Goal: Information Seeking & Learning: Check status

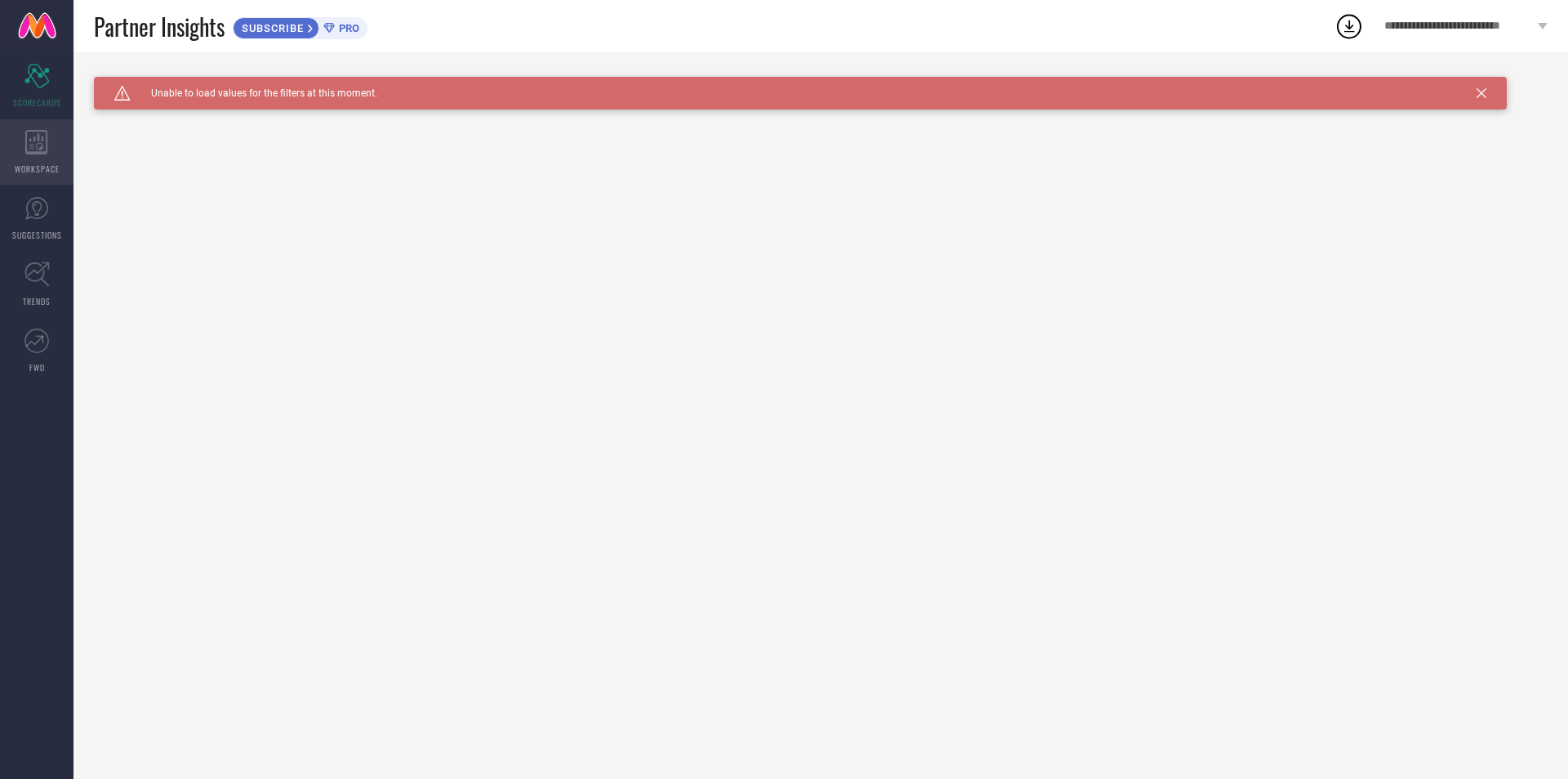
click at [45, 133] on icon at bounding box center [37, 142] width 23 height 25
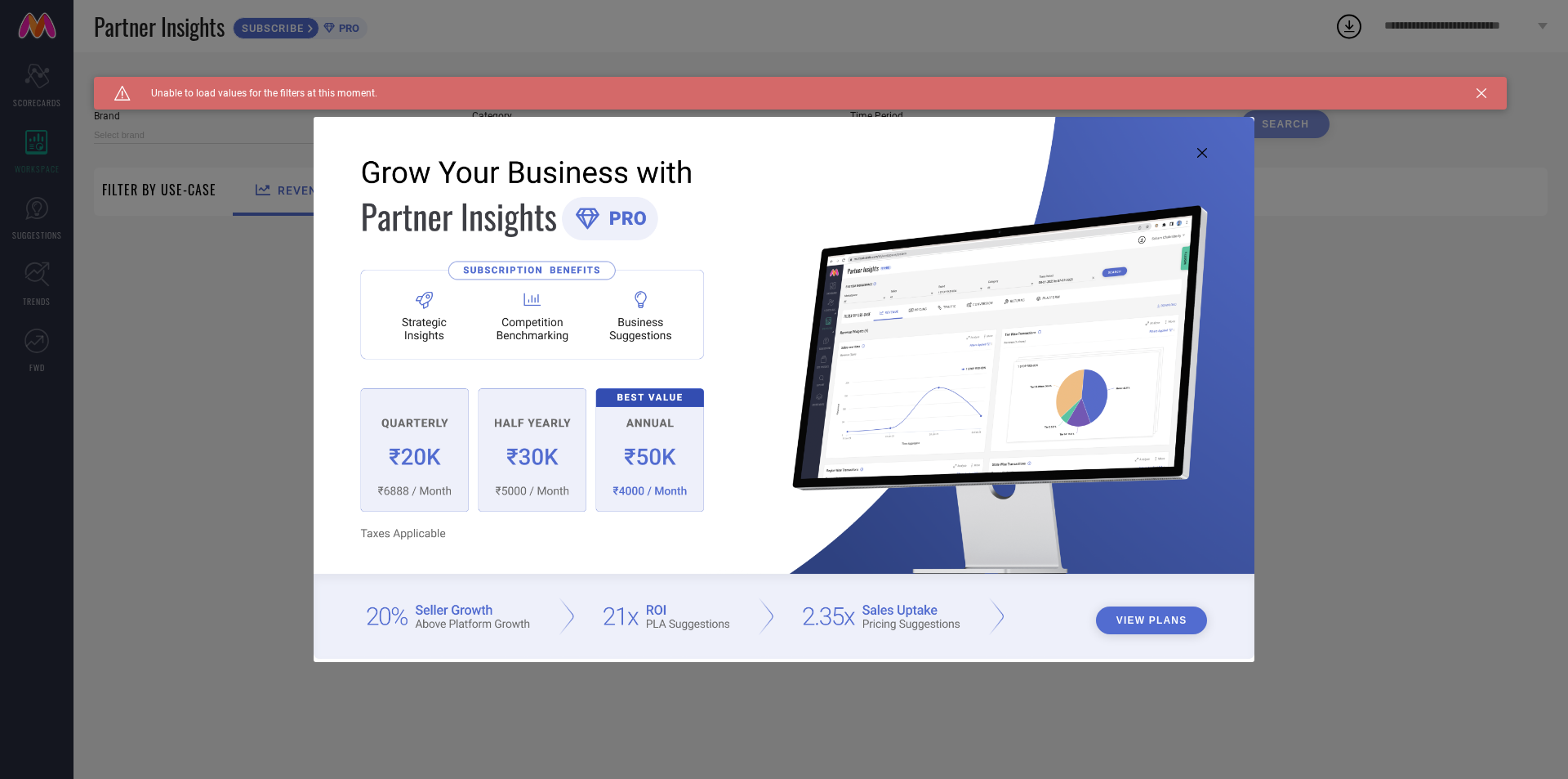
type input "1 STOP FASHION"
type input "All"
click at [1481, 96] on icon at bounding box center [1481, 93] width 10 height 10
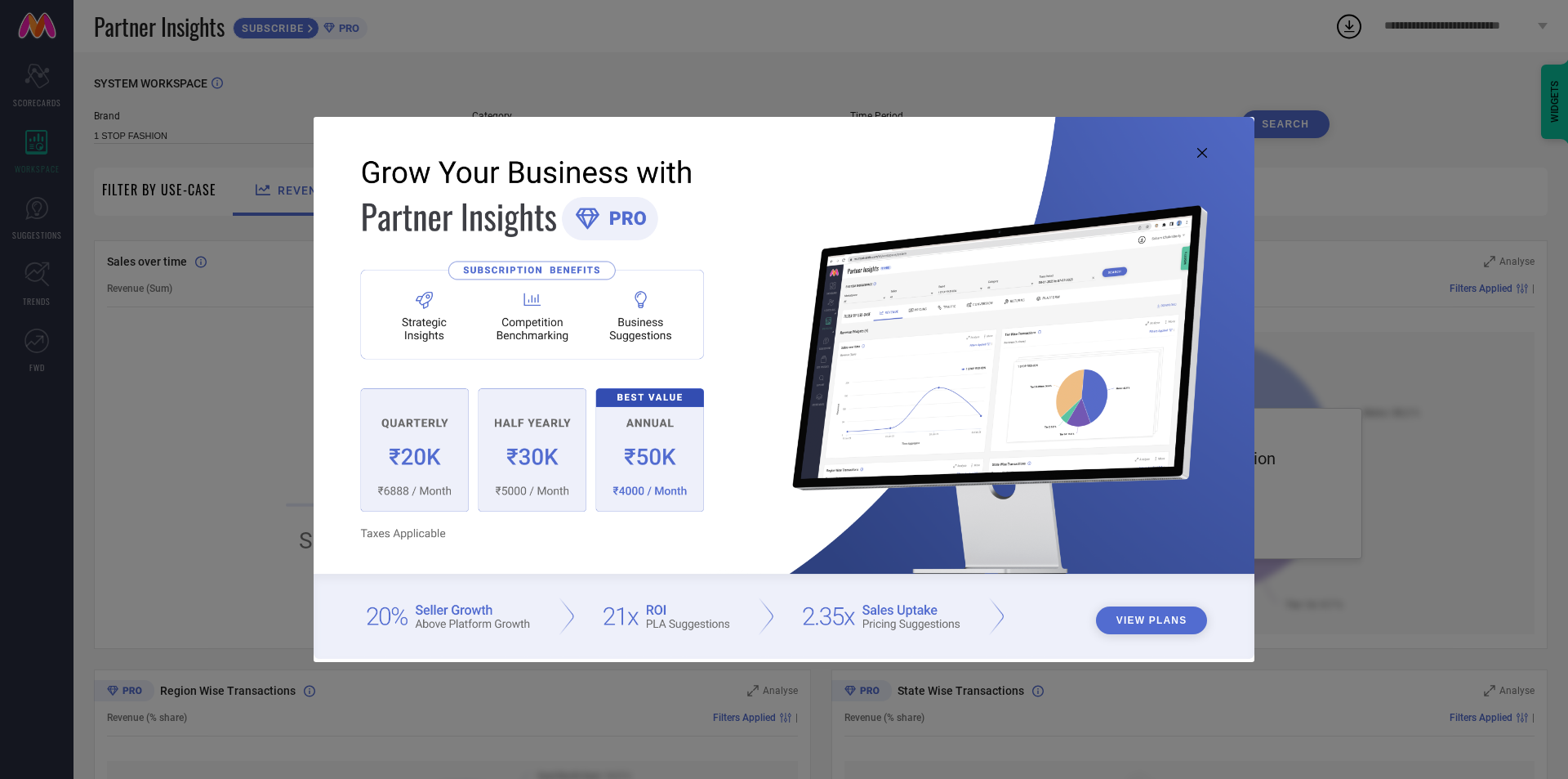
click at [1207, 154] on icon at bounding box center [1202, 153] width 10 height 10
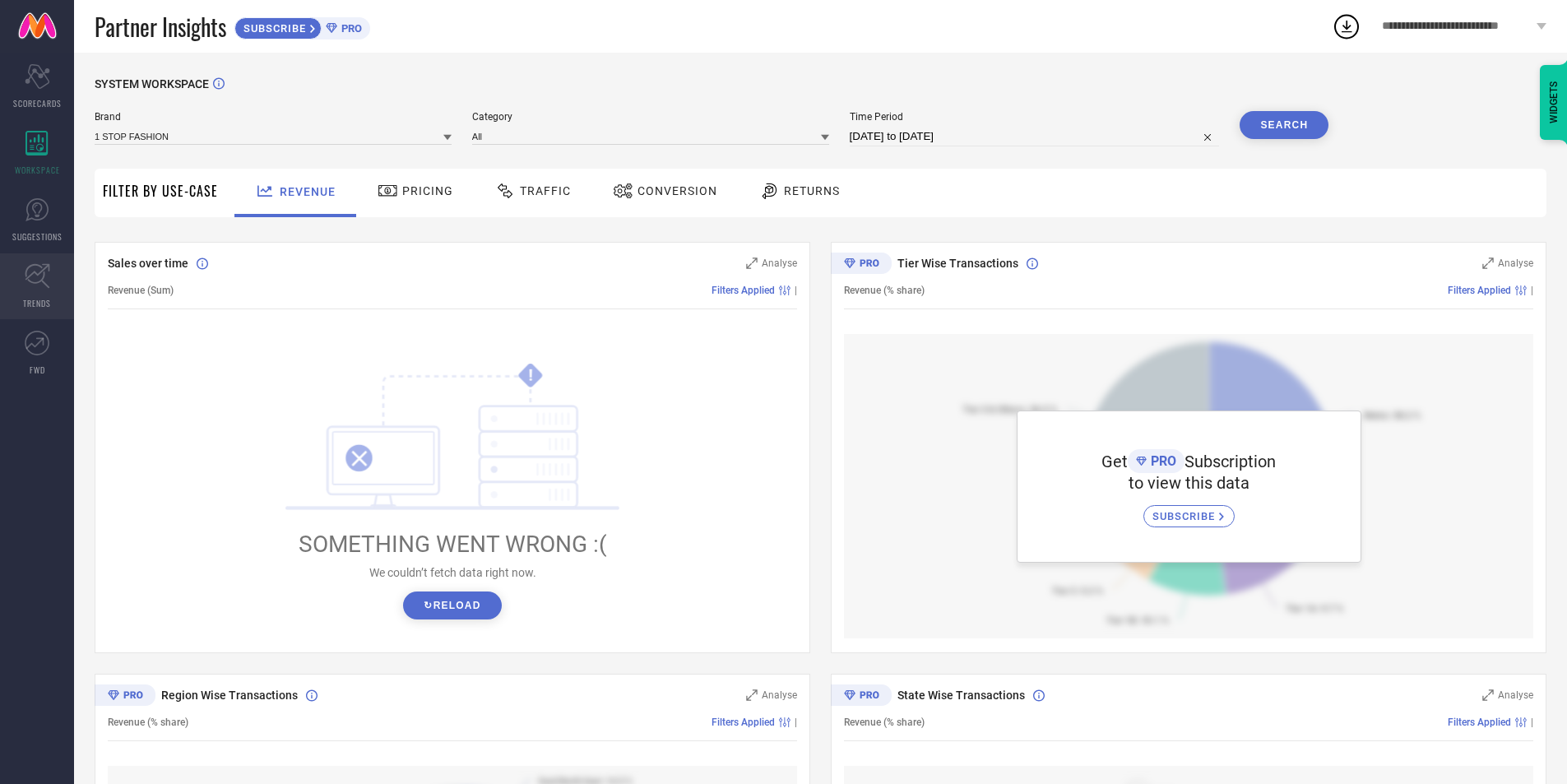
click at [34, 273] on icon at bounding box center [37, 275] width 26 height 26
